Goal: Browse casually

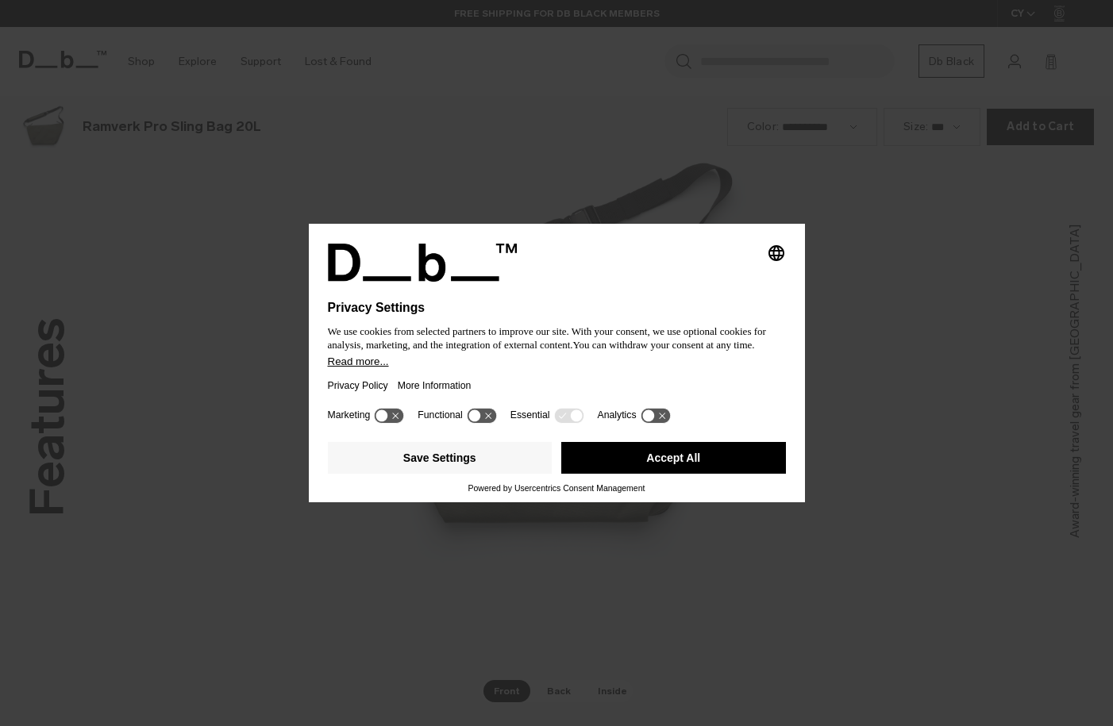
scroll to position [2179, 0]
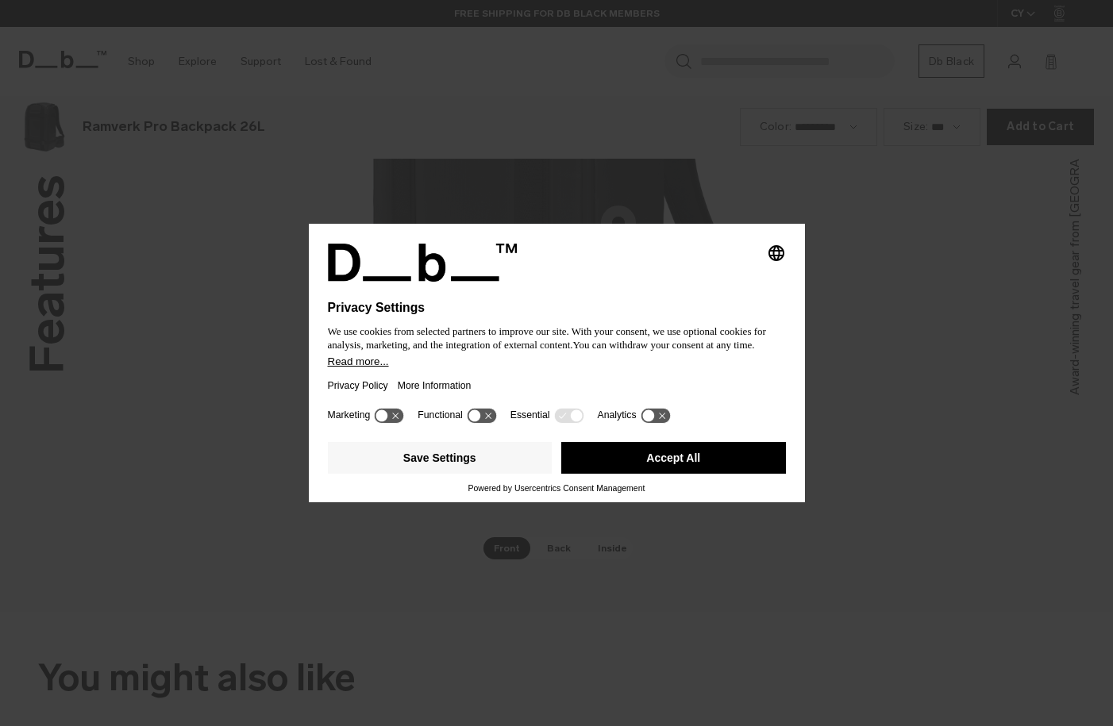
scroll to position [2179, 0]
